Goal: Find specific page/section

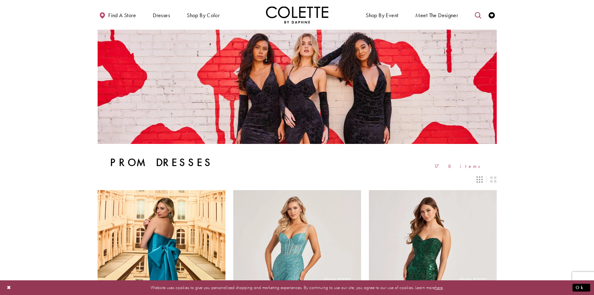
click at [481, 16] on icon "Toggle search" at bounding box center [478, 15] width 6 height 6
click at [424, 14] on input "Search" at bounding box center [446, 15] width 75 height 9
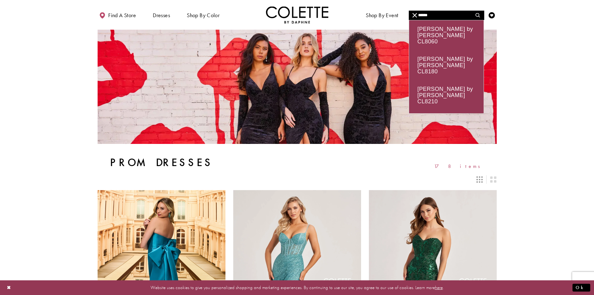
type input "******"
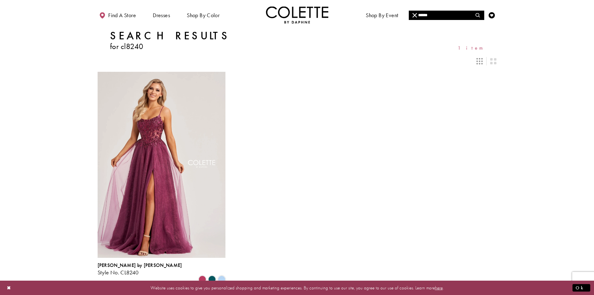
scroll to position [31, 0]
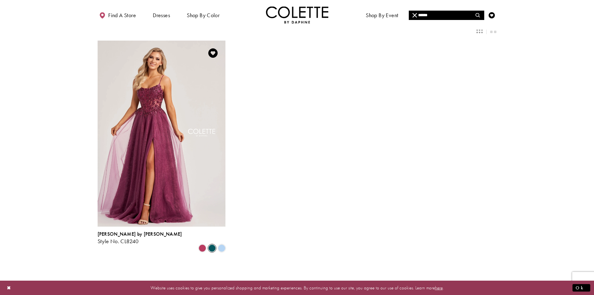
click at [212, 244] on span "Product List" at bounding box center [211, 247] width 7 height 7
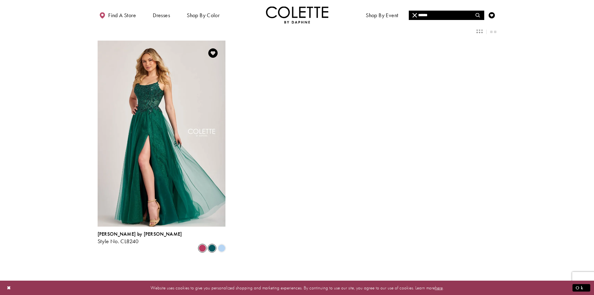
click at [201, 244] on span "Product List" at bounding box center [202, 247] width 7 height 7
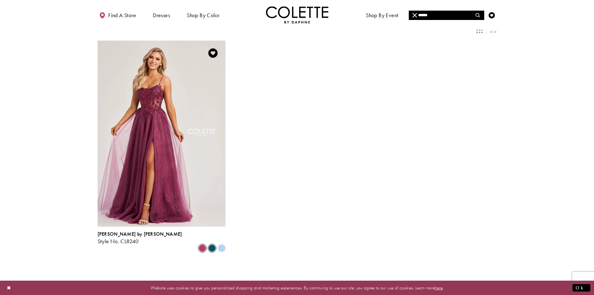
click at [212, 244] on span "Product List" at bounding box center [211, 247] width 7 height 7
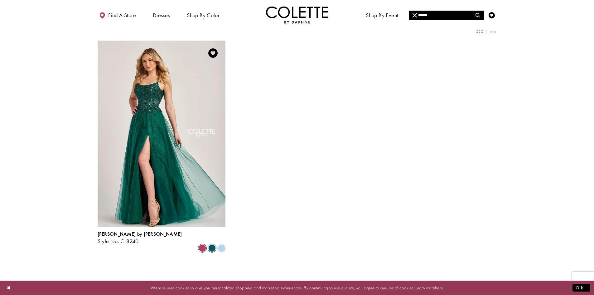
click at [200, 244] on span "Product List" at bounding box center [202, 247] width 7 height 7
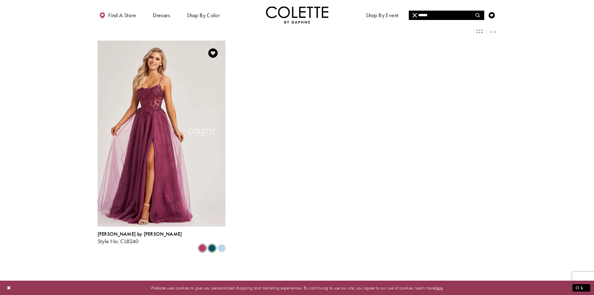
click at [212, 244] on span "Product List" at bounding box center [211, 247] width 7 height 7
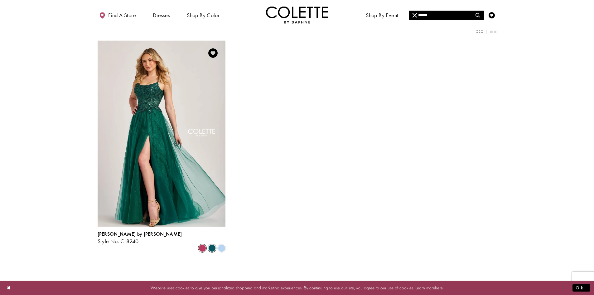
click at [203, 244] on span "Product List" at bounding box center [202, 247] width 7 height 7
